Goal: Task Accomplishment & Management: Use online tool/utility

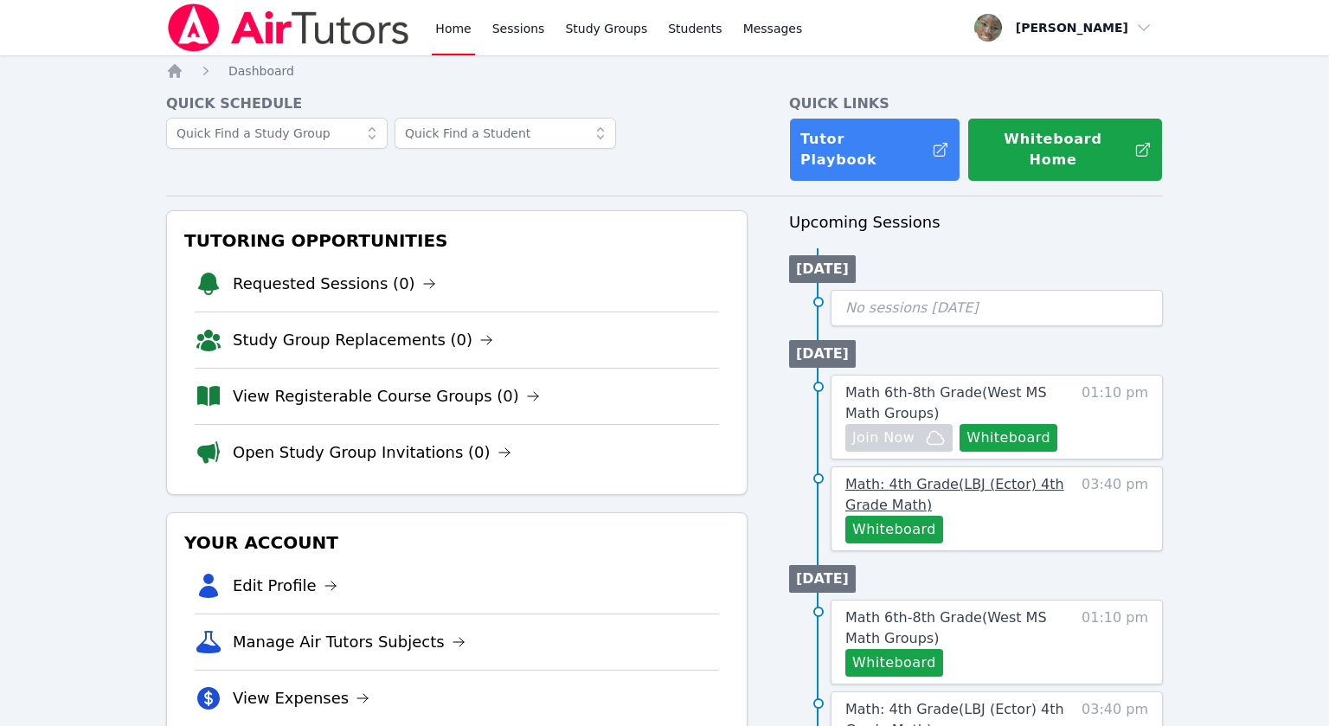
click at [894, 476] on span "Math: 4th Grade ( LBJ (Ector) 4th Grade Math )" at bounding box center [954, 494] width 219 height 37
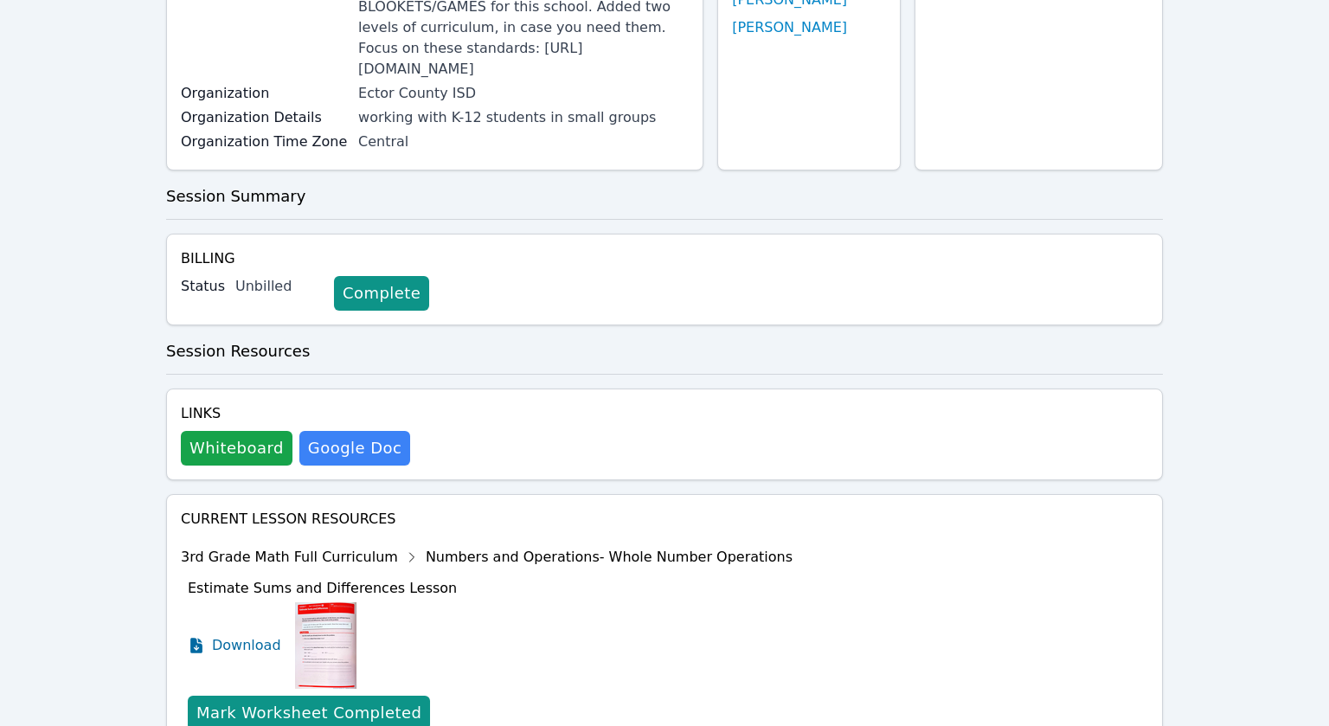
scroll to position [154, 0]
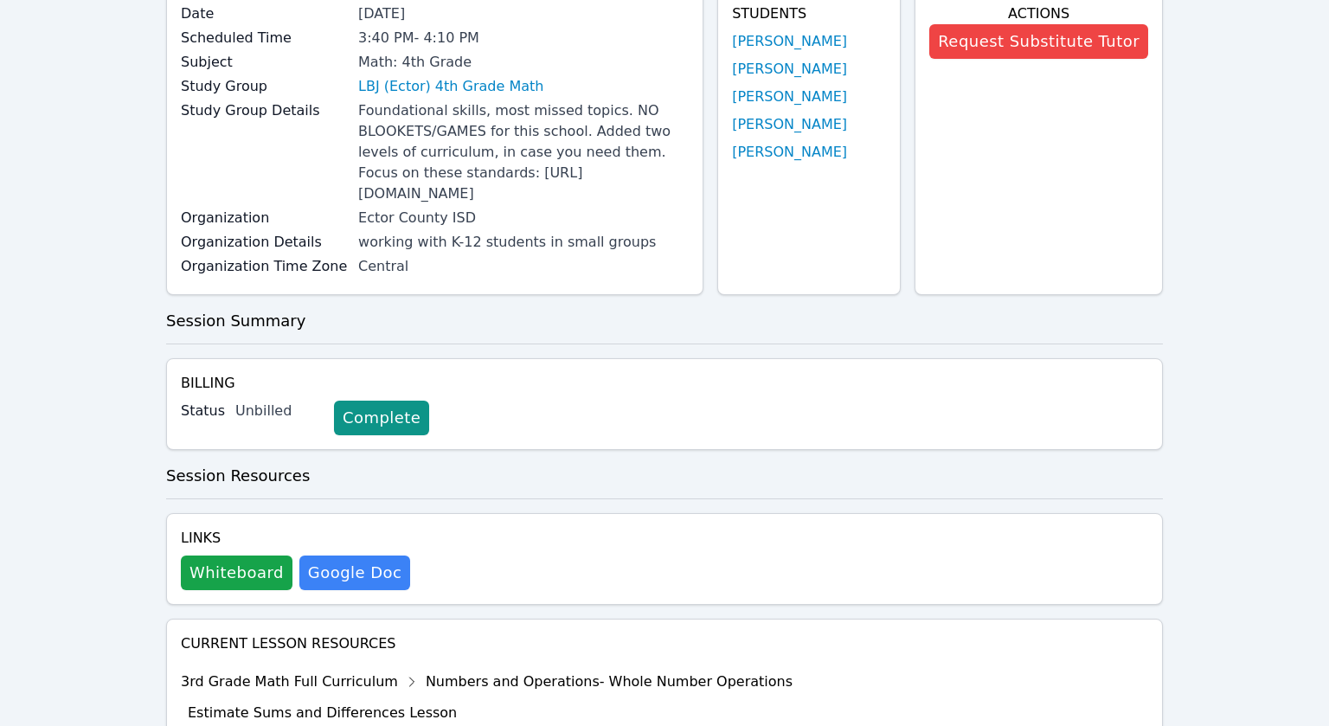
click at [456, 98] on div "Study Group LBJ (Ector) 4th Grade Math" at bounding box center [435, 88] width 508 height 24
click at [464, 86] on link "LBJ (Ector) 4th Grade Math" at bounding box center [450, 86] width 185 height 21
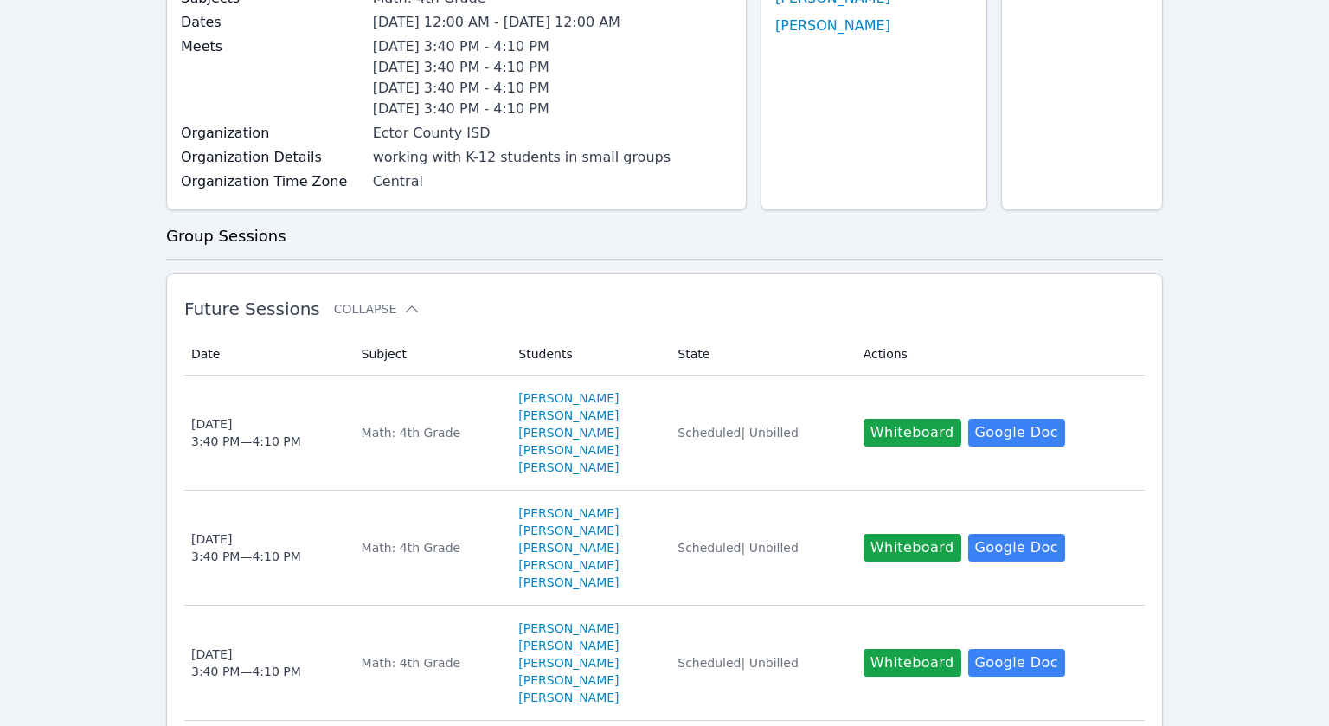
scroll to position [516, 0]
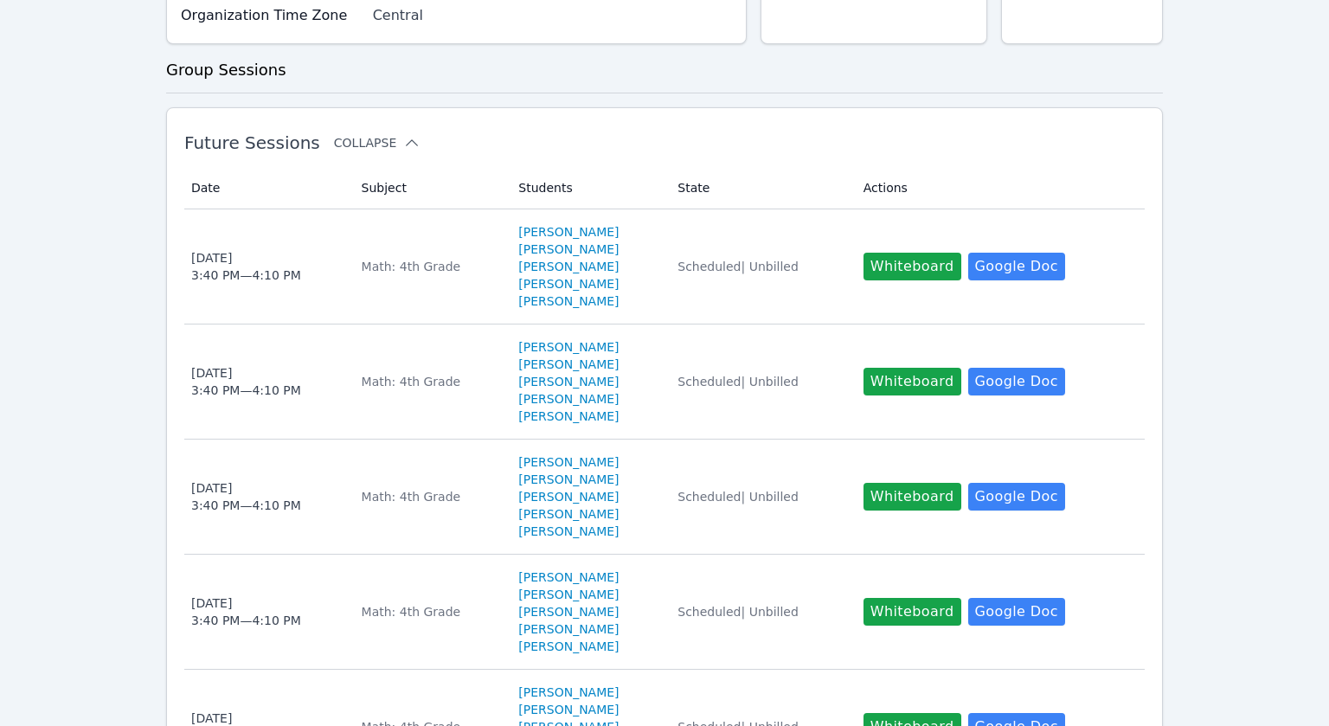
click at [386, 151] on button "Collapse" at bounding box center [377, 142] width 87 height 17
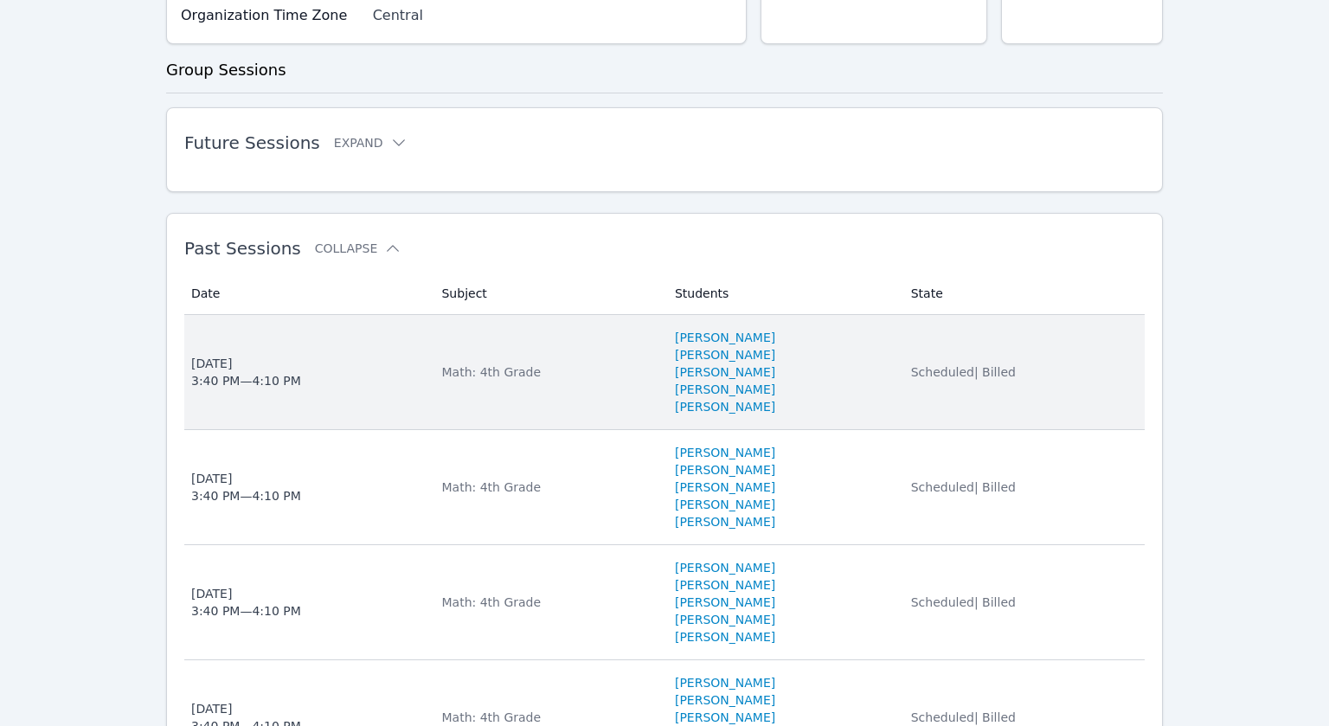
click at [303, 389] on span "[DATE] 3:40 PM — 4:10 PM" at bounding box center [305, 372] width 229 height 35
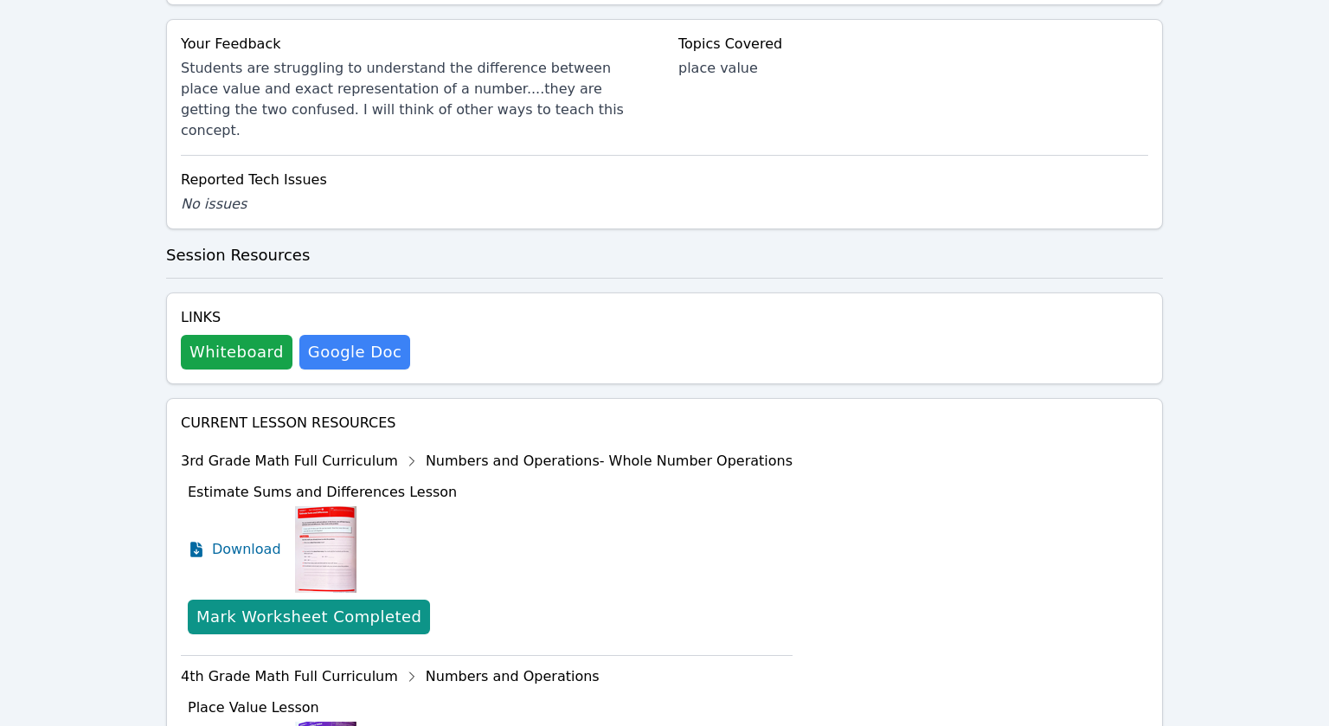
scroll to position [937, 0]
click at [241, 356] on button "Whiteboard" at bounding box center [237, 351] width 112 height 35
